Goal: Information Seeking & Learning: Learn about a topic

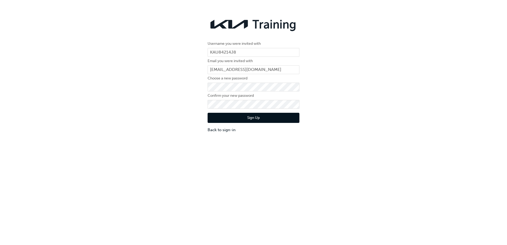
click at [243, 120] on button "Sign Up" at bounding box center [254, 118] width 92 height 10
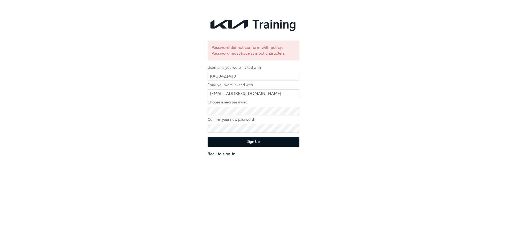
click at [242, 137] on div "Sign Up Back to sign-in" at bounding box center [254, 145] width 92 height 24
click at [270, 141] on button "Sign Up" at bounding box center [254, 142] width 92 height 10
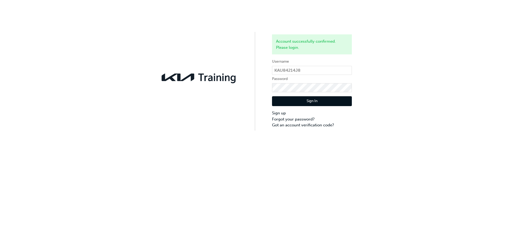
click at [282, 98] on button "Sign In" at bounding box center [312, 101] width 80 height 10
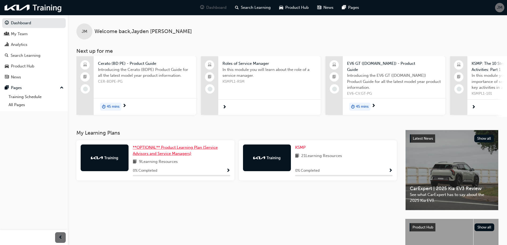
click at [150, 151] on link "**OPTIONAL** Product Learning Plan (Service Advisors and Service Managers)" at bounding box center [181, 150] width 97 height 12
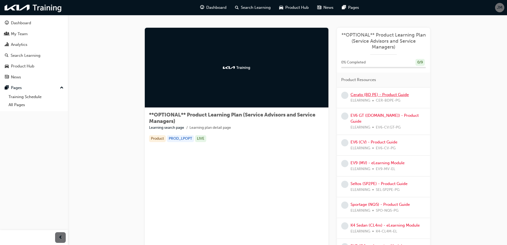
click at [369, 93] on link "Cerato (BD PE) - Product Guide" at bounding box center [380, 94] width 58 height 5
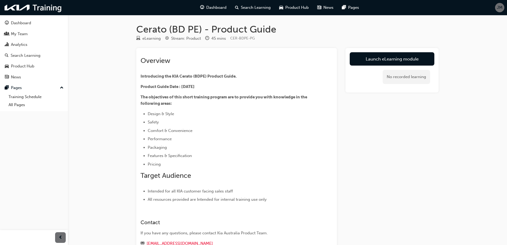
click at [364, 61] on link "Launch eLearning module" at bounding box center [392, 58] width 85 height 13
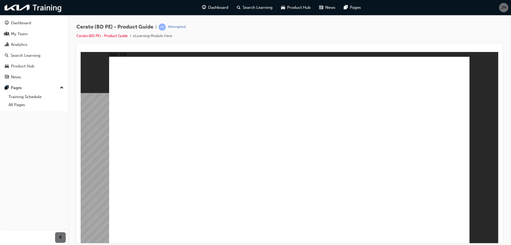
click at [81, 52] on image at bounding box center [81, 52] width 0 height 0
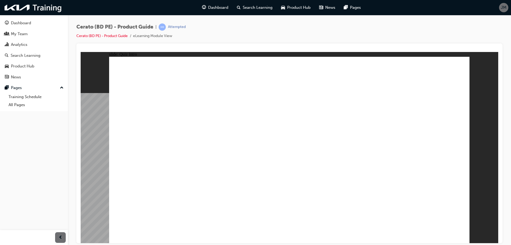
radio input "true"
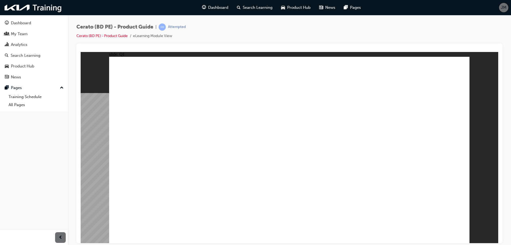
radio input "true"
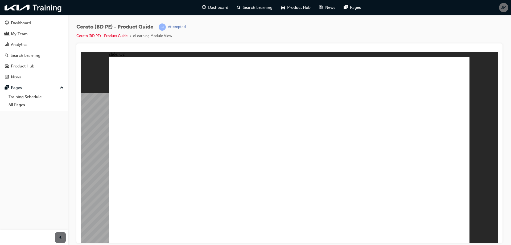
click at [22, 104] on link "All Pages" at bounding box center [35, 105] width 59 height 8
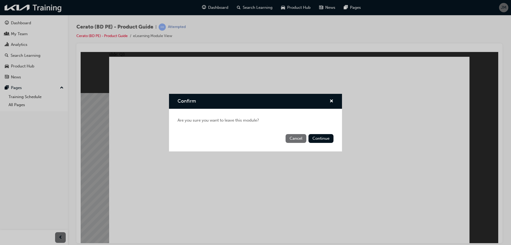
click at [321, 136] on button "Continue" at bounding box center [321, 138] width 25 height 9
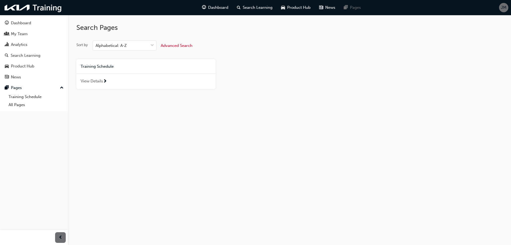
click at [37, 23] on div "Dashboard" at bounding box center [34, 23] width 58 height 7
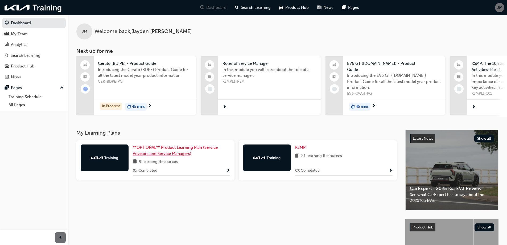
click at [161, 150] on span "**OPTIONAL** Product Learning Plan (Service Advisors and Service Managers)" at bounding box center [175, 150] width 85 height 11
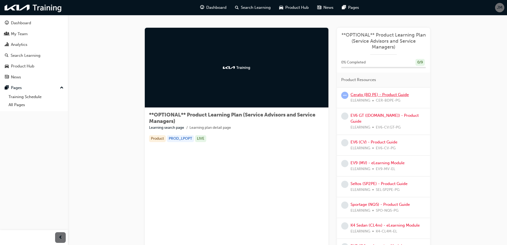
click at [366, 96] on link "Cerato (BD PE) - Product Guide" at bounding box center [380, 94] width 58 height 5
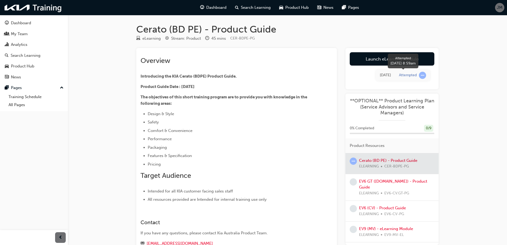
click at [421, 76] on span "learningRecordVerb_ATTEMPT-icon" at bounding box center [422, 75] width 7 height 7
click at [423, 76] on span "learningRecordVerb_ATTEMPT-icon" at bounding box center [422, 75] width 7 height 7
click at [371, 159] on div at bounding box center [392, 163] width 93 height 20
click at [380, 60] on link "Launch eLearning module" at bounding box center [392, 58] width 85 height 13
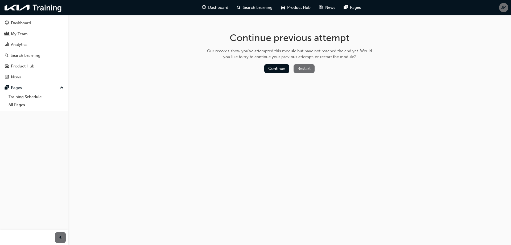
click at [308, 72] on button "Restart" at bounding box center [304, 68] width 21 height 9
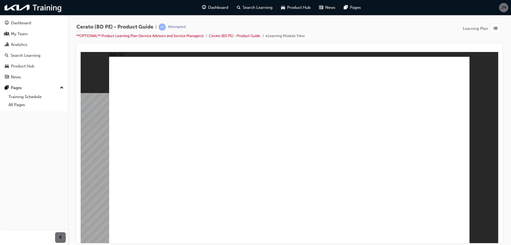
radio input "true"
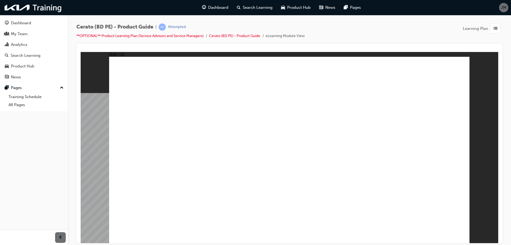
radio input "true"
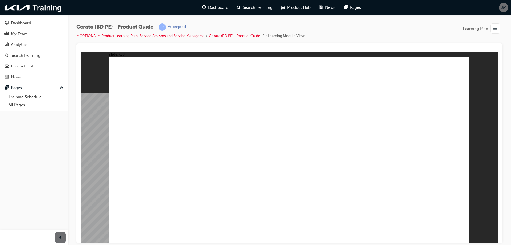
radio input "true"
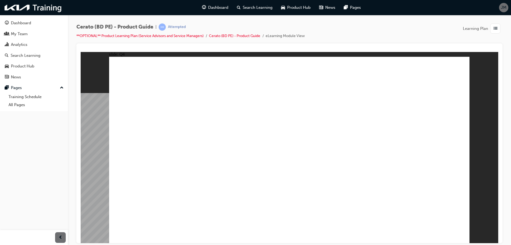
radio input "true"
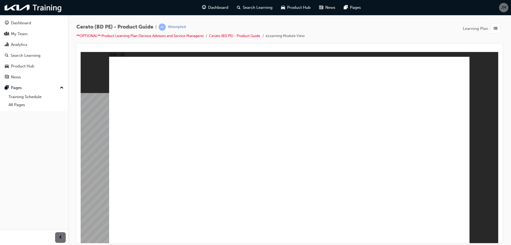
radio input "true"
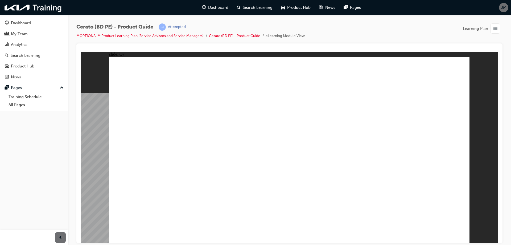
radio input "true"
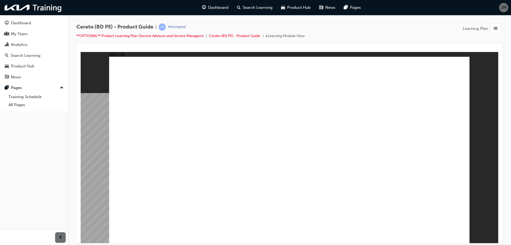
click at [31, 18] on button "Dashboard My Team Analytics Search Learning Product Hub News Pages" at bounding box center [34, 50] width 64 height 66
click at [31, 21] on div "Dashboard" at bounding box center [34, 23] width 58 height 7
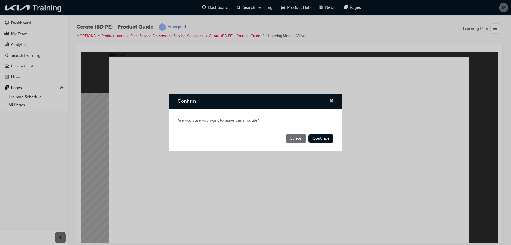
click at [314, 139] on button "Continue" at bounding box center [321, 138] width 25 height 9
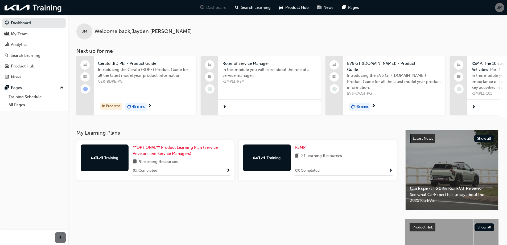
click at [338, 168] on div "0 % Completed" at bounding box center [343, 170] width 97 height 7
click at [391, 169] on span "Show Progress" at bounding box center [391, 170] width 4 height 5
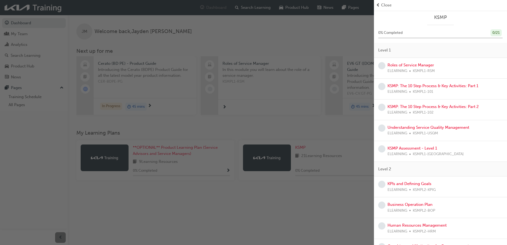
click at [389, 2] on span "Close" at bounding box center [386, 5] width 10 height 6
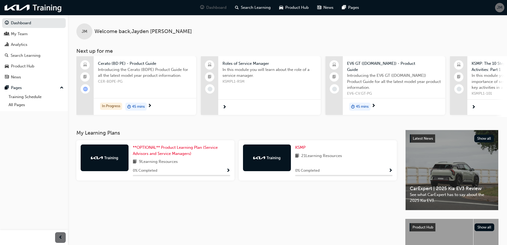
click at [389, 171] on span "Show Progress" at bounding box center [391, 170] width 4 height 5
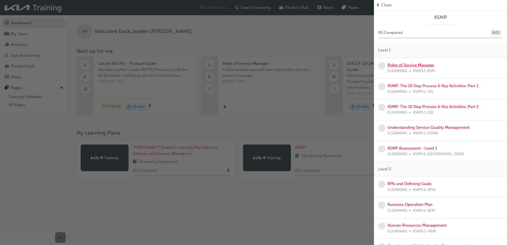
click at [417, 67] on link "Roles of Service Manager" at bounding box center [411, 65] width 47 height 5
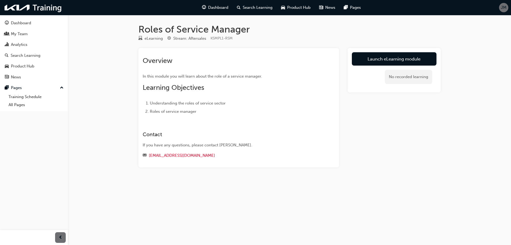
click at [375, 60] on link "Launch eLearning module" at bounding box center [394, 58] width 85 height 13
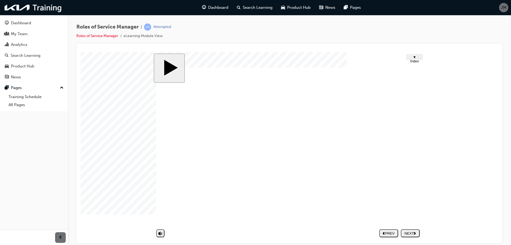
click at [302, 34] on div "Roles of Service Manager | Attempted Roles of Service Manager eLearning Module …" at bounding box center [289, 33] width 426 height 20
click at [415, 233] on polygon "next" at bounding box center [415, 232] width 2 height 3
click at [458, 193] on body "slide: Self-diagnosis Half Frame 35 2 Rectangle 1 Rectangle 1 Rectangle 1 Oval …" at bounding box center [290, 147] width 418 height 191
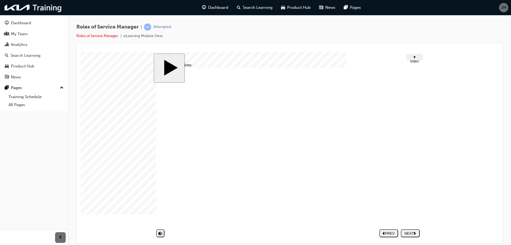
click at [410, 235] on button "NEXT" at bounding box center [410, 233] width 19 height 8
click at [416, 232] on polygon "next" at bounding box center [415, 232] width 2 height 3
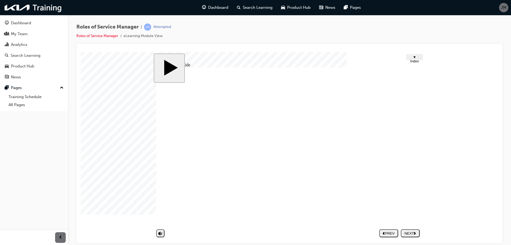
click at [412, 233] on div "NEXT" at bounding box center [410, 233] width 15 height 4
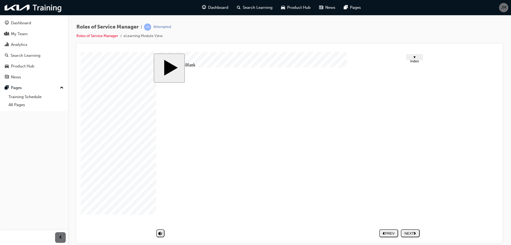
click at [386, 233] on div "PREV" at bounding box center [389, 233] width 15 height 4
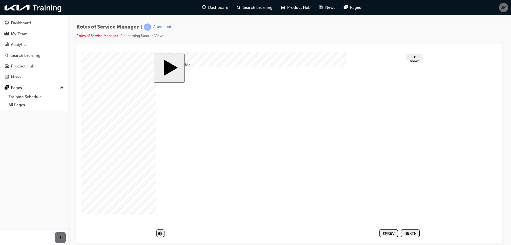
click at [387, 234] on div "PREV" at bounding box center [389, 233] width 15 height 4
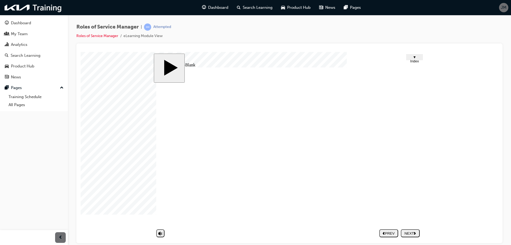
type input "R"
type input "Re"
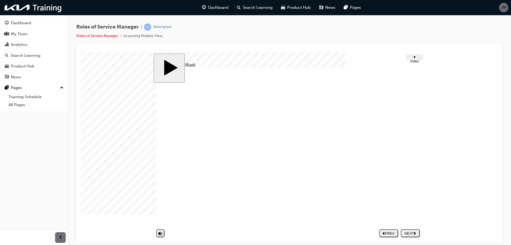
type input "Rev"
type input "Reve"
type input "Reven"
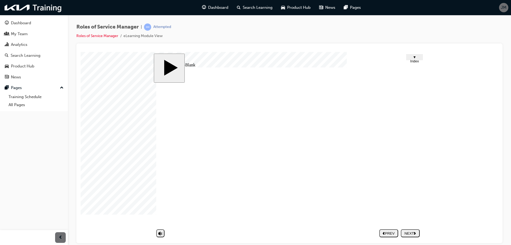
type input "Reven"
type input "Revenu"
type input "Revenue"
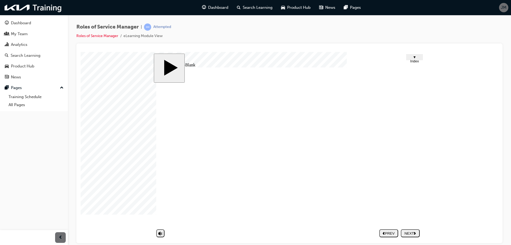
type input "Revenue"
type input "s"
type input "sa"
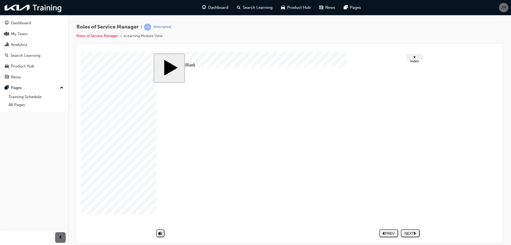
type input "s"
type input "S"
type input "Sa"
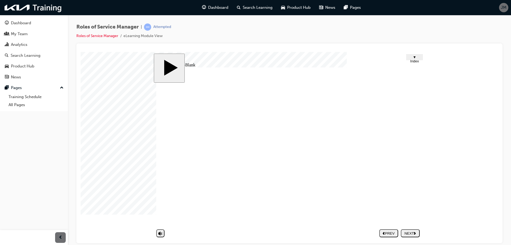
type input "Sa"
type input "Sat"
type input "Sati"
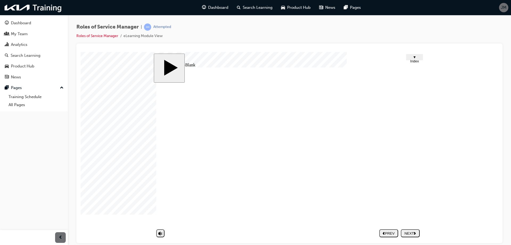
type input "Satis"
type input "Satisf"
type input "Satisfa"
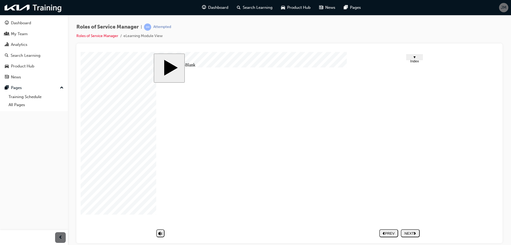
type input "Satisfa"
type input "Satisfac"
type input "Satisfact"
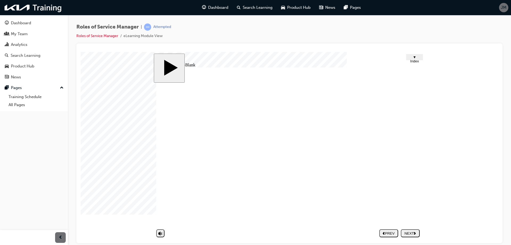
type input "Satisfacti"
type input "Satisfactio"
type input "Satisfaction"
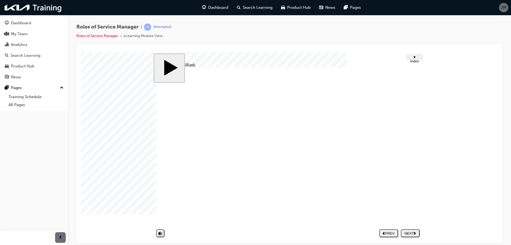
type input "Satisfaction"
drag, startPoint x: 233, startPoint y: 210, endPoint x: 318, endPoint y: 182, distance: 89.4
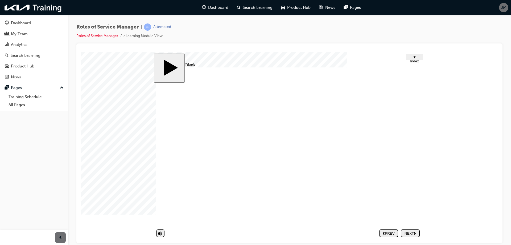
type input "Revenue"
type input "Satisfaction"
drag, startPoint x: 320, startPoint y: 159, endPoint x: 295, endPoint y: 147, distance: 27.9
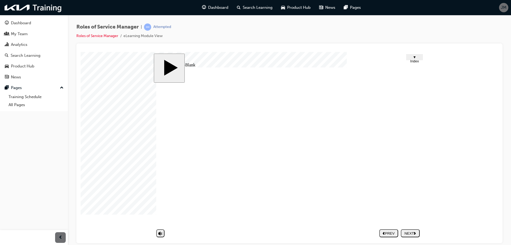
type input "Revenue"
type input "Satisfaction"
click at [395, 230] on button "PREV" at bounding box center [388, 233] width 19 height 8
click at [410, 56] on span "▼ Index" at bounding box center [414, 59] width 9 height 8
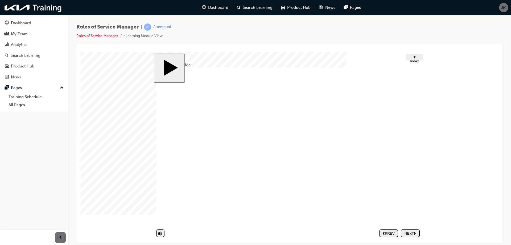
click at [389, 229] on button "PREV" at bounding box center [388, 233] width 19 height 8
click at [411, 233] on nav "PREV NEXT SUBMIT" at bounding box center [399, 233] width 40 height 12
click at [411, 234] on nav "PREV NEXT SUBMIT" at bounding box center [399, 233] width 40 height 12
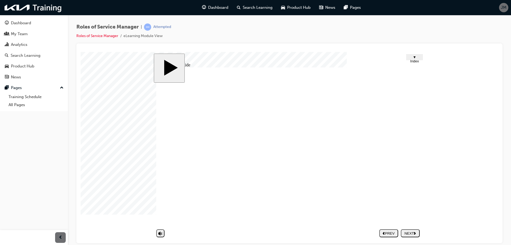
type input "Revenue"
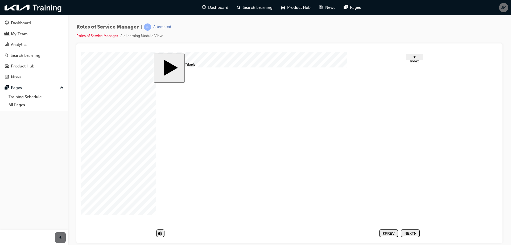
type input "Satisfaction"
drag, startPoint x: 254, startPoint y: 156, endPoint x: 229, endPoint y: 157, distance: 24.5
type input "c"
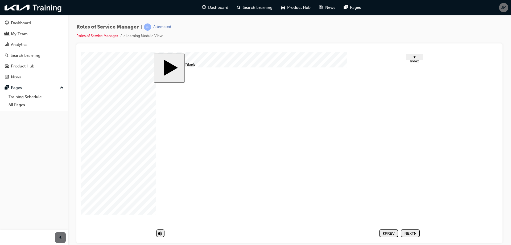
type input "c"
type input "cu"
type input "cus"
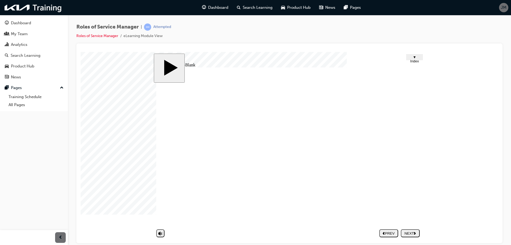
type input "cusrt"
type input "cusrto"
type input "cusrtom"
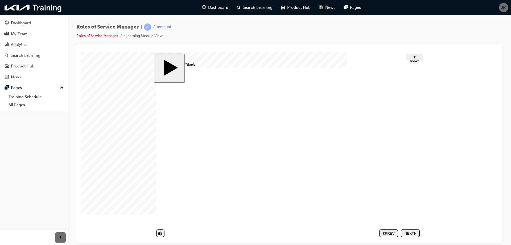
type input "cusrtom"
type input "cusrtome"
type input "cusrtom"
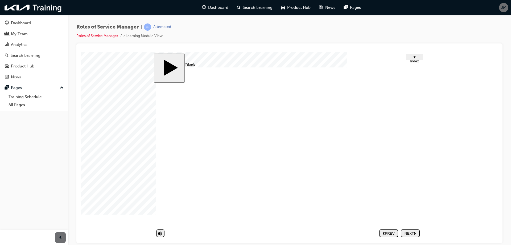
type input "cusrto"
type input "cusrt"
type input "cusr"
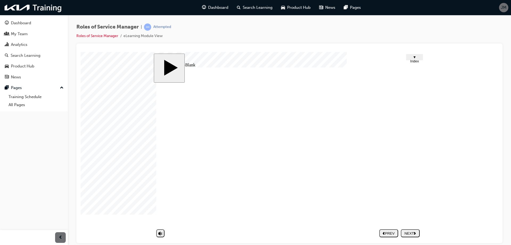
type input "cusr"
type input "cus"
type input "cust"
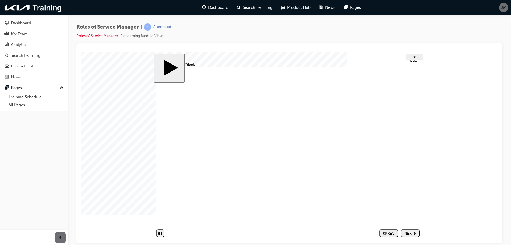
type input "custo"
type input "custom"
type input "custome"
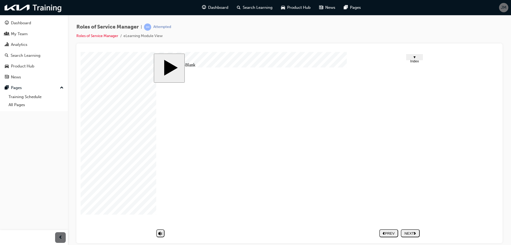
type input "custome"
type input "customer"
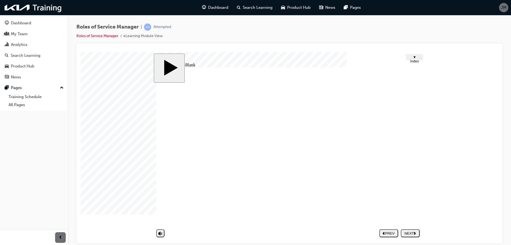
type input "customer s"
type input "customer sa"
type input "customer sat"
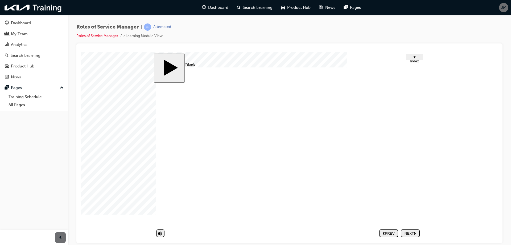
type input "customer sat"
type input "customer sati"
type input "customer satidf"
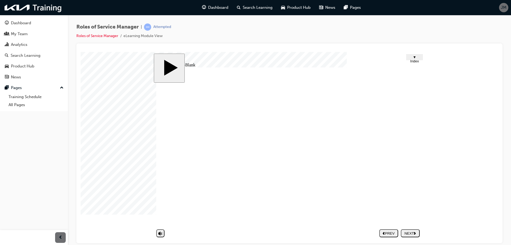
type input "customer satid"
type input "customer sati"
type input "customer satis"
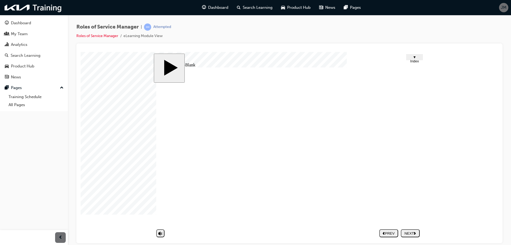
type input "customer satis"
type input "customer satisf"
type input "customer satisfa"
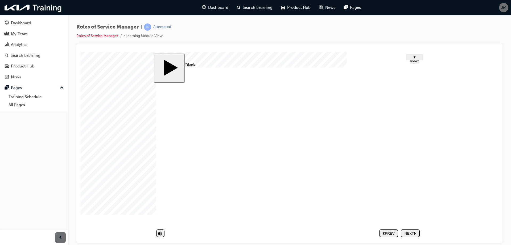
type input "customer satisfac"
type input "customer satisfact"
type input "customer satisfacti"
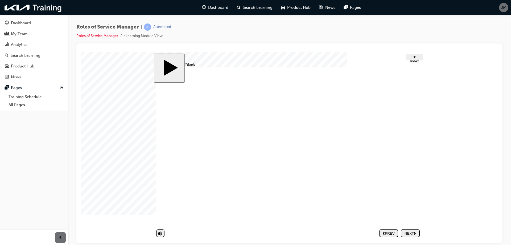
type input "customer satisfacti"
type input "customer satisfactio"
type input "customer satisfaction"
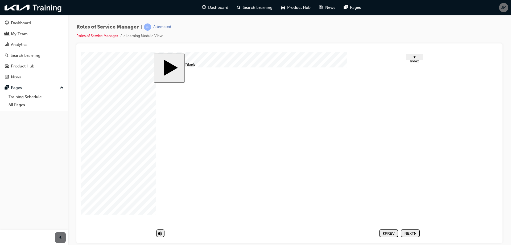
type input "customer satisfaction"
type input "C"
type input "Cu"
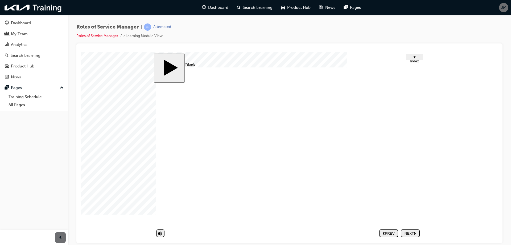
type input "Cus"
type input "Cust"
type input "Cus"
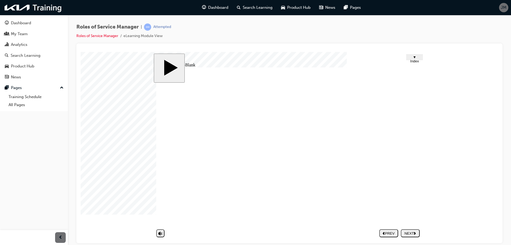
type input "Cus"
type input "Cu"
type input "C"
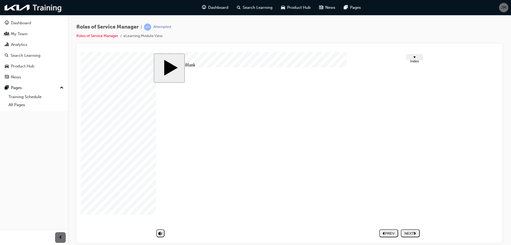
type input "c"
type input "cu"
type input "cus"
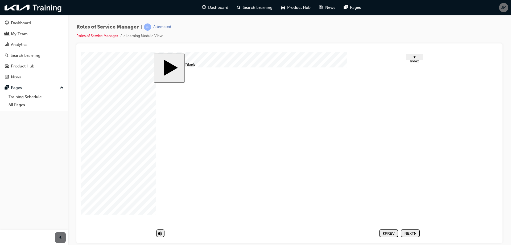
type input "cus"
type input "cust"
type input "custo"
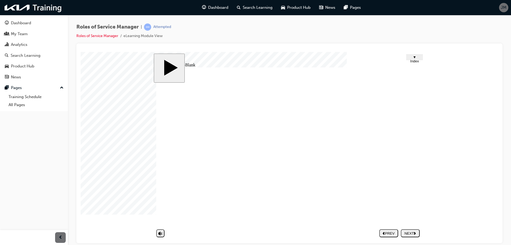
type input "custom"
type input "custome"
type input "customer"
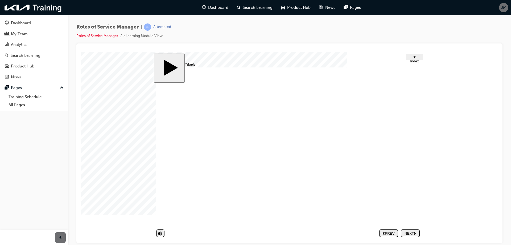
type input "customer"
type input "customer l"
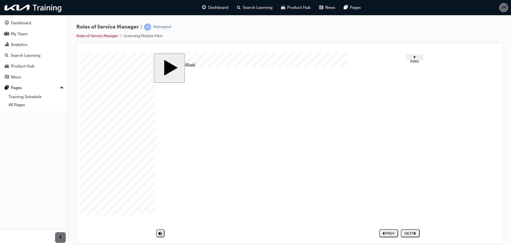
type input "customer lo"
type input "customer [PERSON_NAME]"
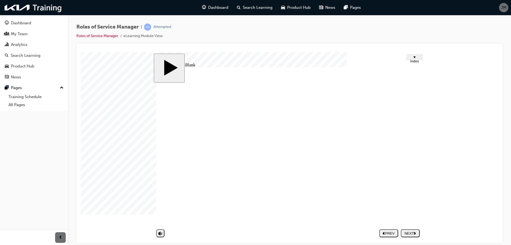
type input "customer [PERSON_NAME]"
type input "customer loyal"
type input "customer loyalt"
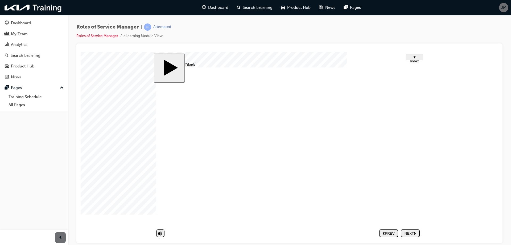
type input "customer loyalty"
type input "customer satisfaction"
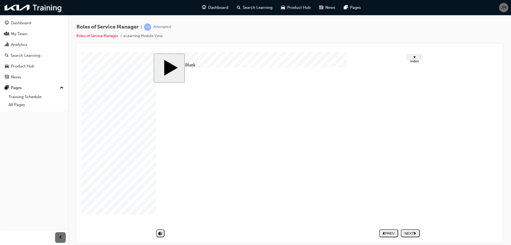
type input "customer loyalty"
click at [409, 236] on button "NEXT" at bounding box center [410, 233] width 19 height 8
click at [408, 235] on div "NEXT" at bounding box center [410, 233] width 15 height 4
click at [408, 234] on div "NEXT" at bounding box center [410, 233] width 15 height 4
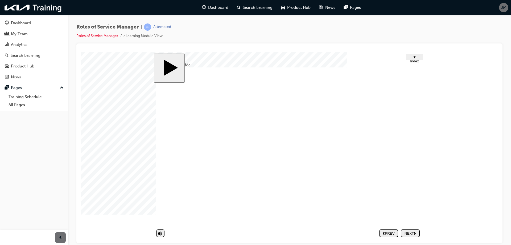
click at [416, 234] on icon "next" at bounding box center [415, 232] width 2 height 3
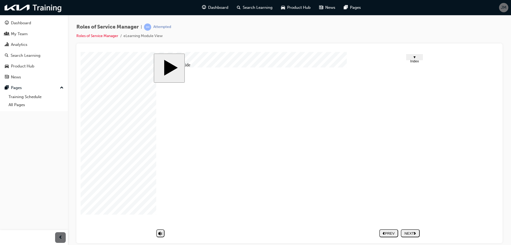
click at [411, 231] on div "NEXT" at bounding box center [410, 233] width 15 height 4
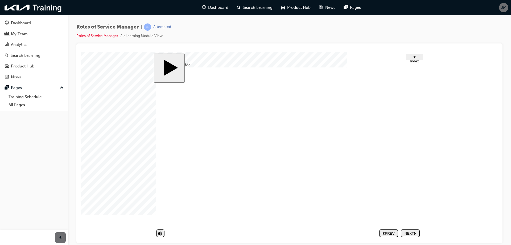
click at [412, 233] on div "NEXT" at bounding box center [410, 233] width 15 height 4
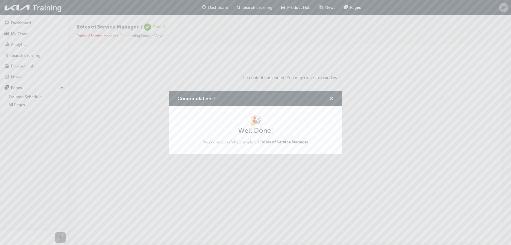
click at [331, 98] on span "cross-icon" at bounding box center [332, 98] width 4 height 5
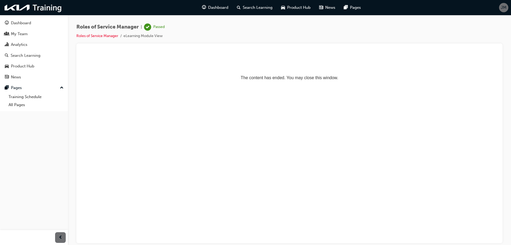
click at [23, 21] on div "Dashboard" at bounding box center [21, 23] width 20 height 6
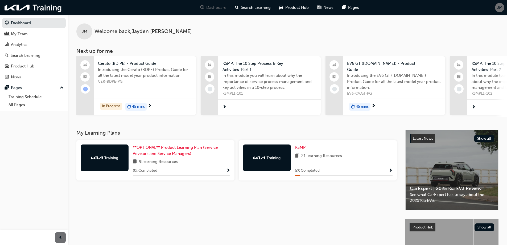
click at [389, 173] on span "Show Progress" at bounding box center [391, 170] width 4 height 5
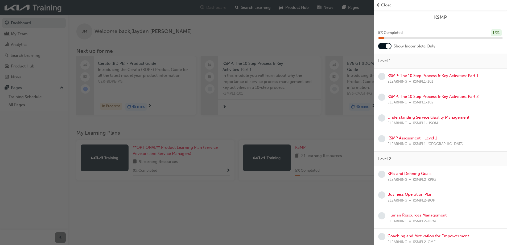
click at [388, 48] on div at bounding box center [388, 45] width 5 height 5
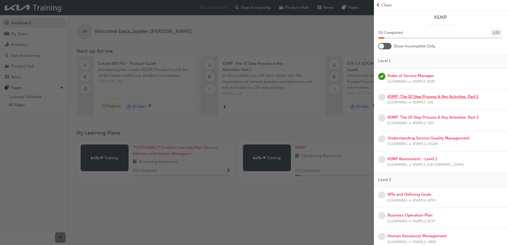
click at [447, 96] on link "KSMP: The 10 Step Process & Key Activities: Part 1" at bounding box center [433, 96] width 91 height 5
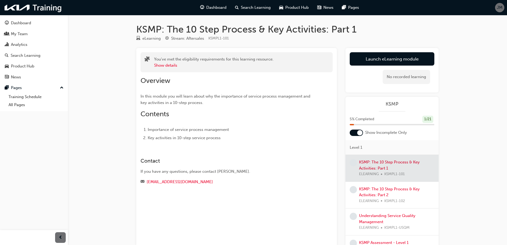
click at [367, 61] on link "Launch eLearning module" at bounding box center [392, 58] width 85 height 13
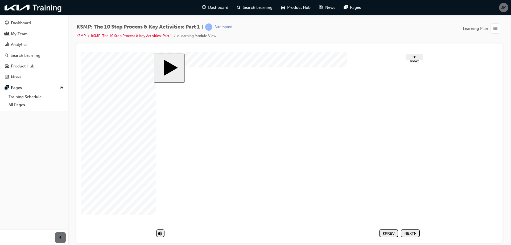
click at [410, 235] on div "NEXT" at bounding box center [410, 233] width 15 height 4
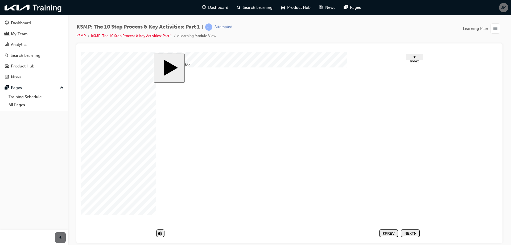
drag, startPoint x: 252, startPoint y: 160, endPoint x: 309, endPoint y: 205, distance: 72.6
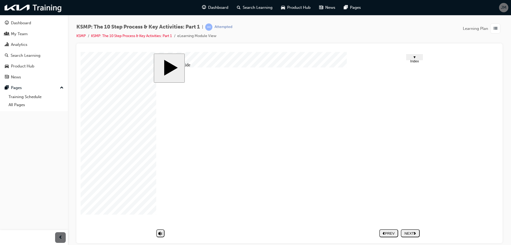
click at [409, 233] on div "NEXT" at bounding box center [410, 233] width 15 height 4
click at [412, 232] on div "NEXT" at bounding box center [410, 233] width 15 height 4
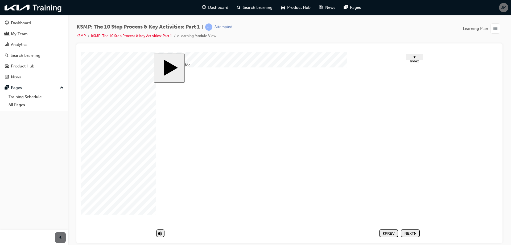
click at [407, 239] on nav "PREV NEXT SUBMIT" at bounding box center [399, 233] width 40 height 12
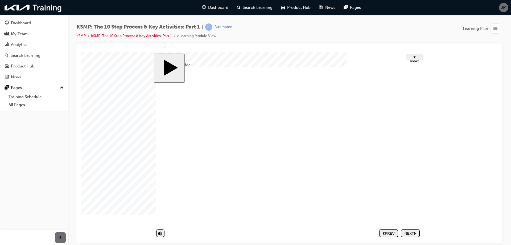
click at [409, 234] on div "NEXT" at bounding box center [410, 233] width 15 height 4
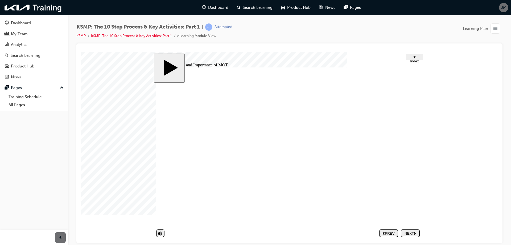
click at [412, 232] on div "NEXT" at bounding box center [410, 233] width 15 height 4
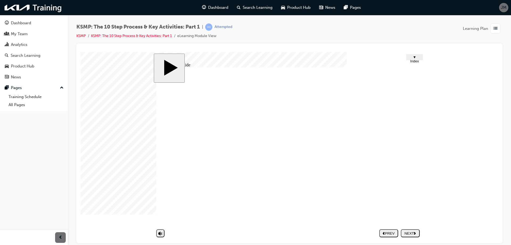
click at [409, 233] on div "NEXT" at bounding box center [410, 233] width 15 height 4
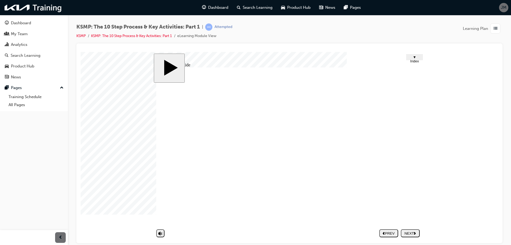
click at [409, 232] on div "NEXT" at bounding box center [410, 233] width 15 height 4
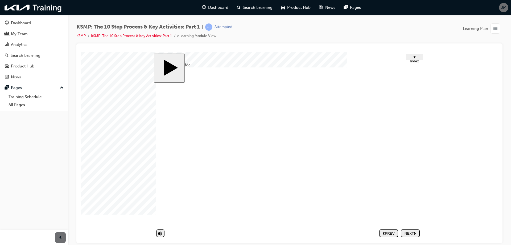
click at [417, 231] on div "NEXT" at bounding box center [410, 233] width 15 height 4
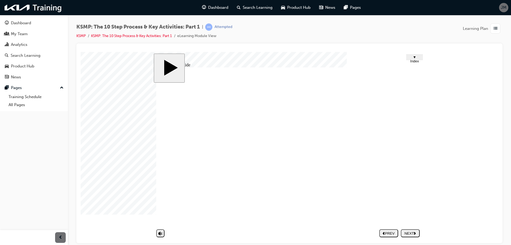
click at [405, 232] on div "NEXT" at bounding box center [410, 233] width 15 height 4
click at [415, 236] on button "NEXT" at bounding box center [410, 233] width 19 height 8
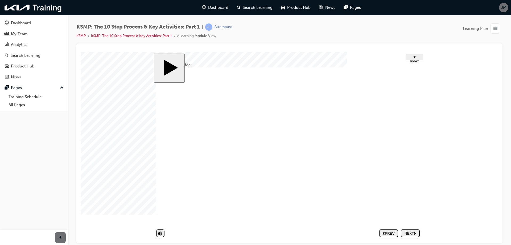
click at [407, 235] on button "NEXT" at bounding box center [410, 233] width 19 height 8
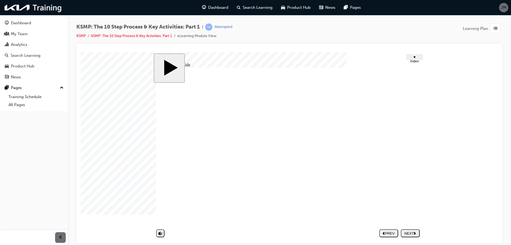
click at [414, 58] on span "▼ Index" at bounding box center [414, 59] width 9 height 8
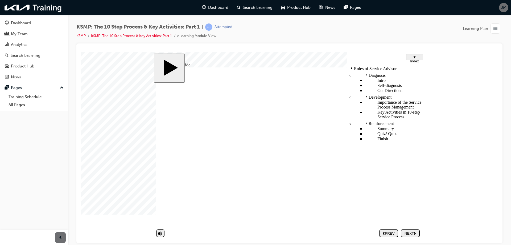
click at [414, 58] on span "▼ Index" at bounding box center [414, 59] width 9 height 8
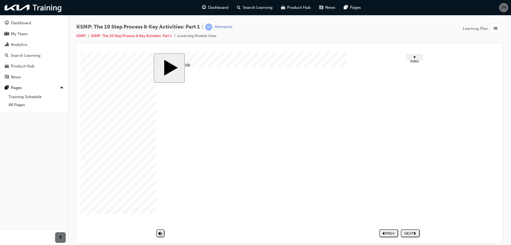
click at [386, 233] on div "PREV" at bounding box center [389, 233] width 15 height 4
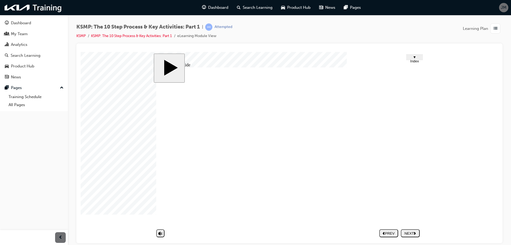
click at [414, 232] on div "NEXT" at bounding box center [410, 233] width 15 height 4
drag, startPoint x: 390, startPoint y: 164, endPoint x: 409, endPoint y: 163, distance: 18.9
click at [403, 163] on div "Group 1 Round Same Side Corner 2 Round Same Side Corner 1 1 Verify the Problem …" at bounding box center [289, 148] width 266 height 162
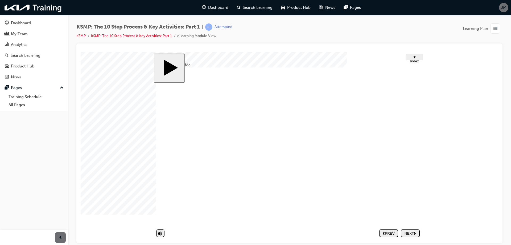
click at [403, 159] on div "Group 1 Round Same Side Corner 2 Round Same Side Corner 1 1 Verify the Problem …" at bounding box center [289, 148] width 266 height 162
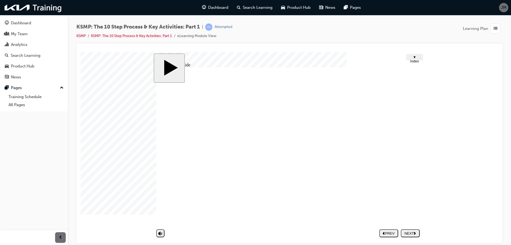
click at [410, 232] on div "NEXT" at bounding box center [410, 233] width 15 height 4
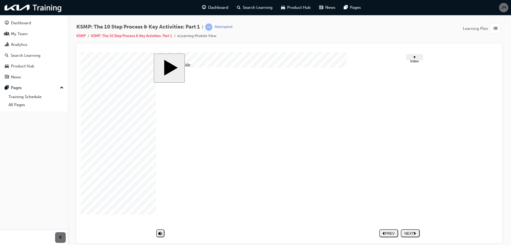
scroll to position [171, 0]
click at [405, 233] on div "NEXT" at bounding box center [410, 233] width 15 height 4
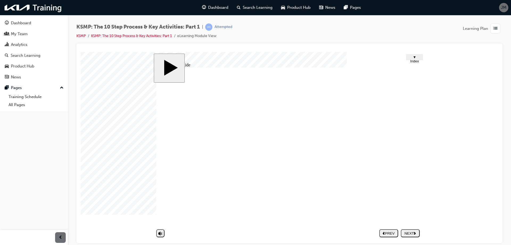
click at [412, 233] on div "NEXT" at bounding box center [410, 233] width 15 height 4
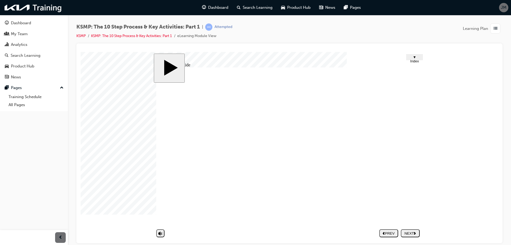
drag, startPoint x: 415, startPoint y: 141, endPoint x: 410, endPoint y: 150, distance: 10.5
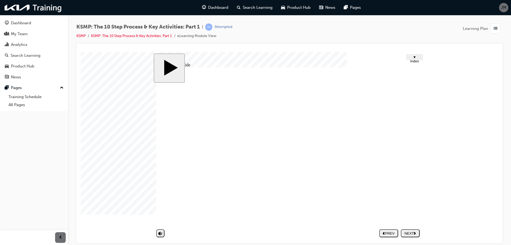
click at [409, 231] on div "NEXT" at bounding box center [410, 233] width 15 height 4
click at [407, 236] on button "NEXT" at bounding box center [410, 233] width 19 height 8
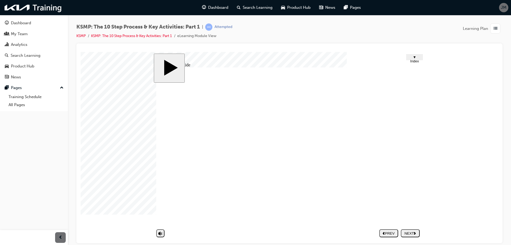
click at [411, 234] on div "NEXT" at bounding box center [410, 233] width 15 height 4
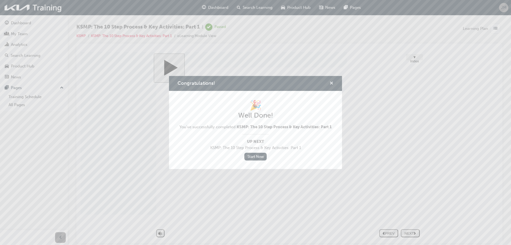
click at [333, 84] on span "cross-icon" at bounding box center [332, 83] width 4 height 5
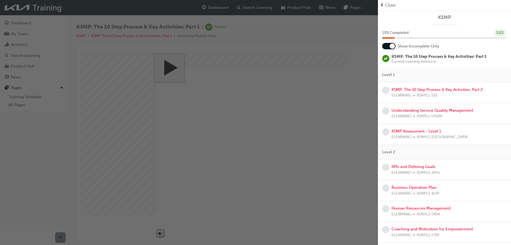
click at [387, 46] on div at bounding box center [388, 46] width 13 height 6
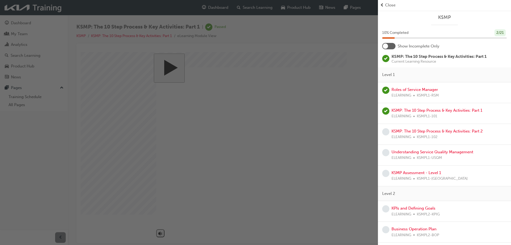
click at [279, 65] on div "button" at bounding box center [189, 122] width 378 height 245
